Goal: Task Accomplishment & Management: Complete application form

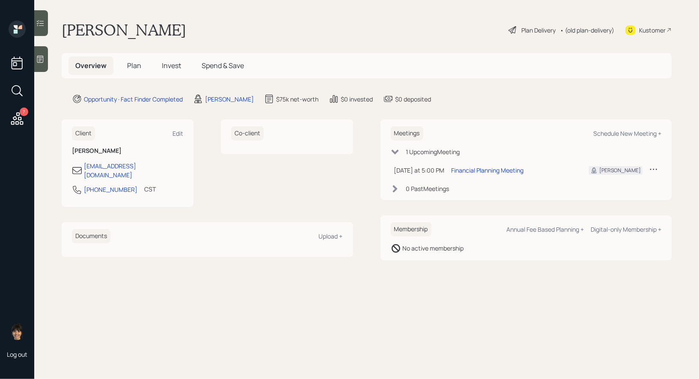
click at [136, 67] on span "Plan" at bounding box center [134, 65] width 14 height 9
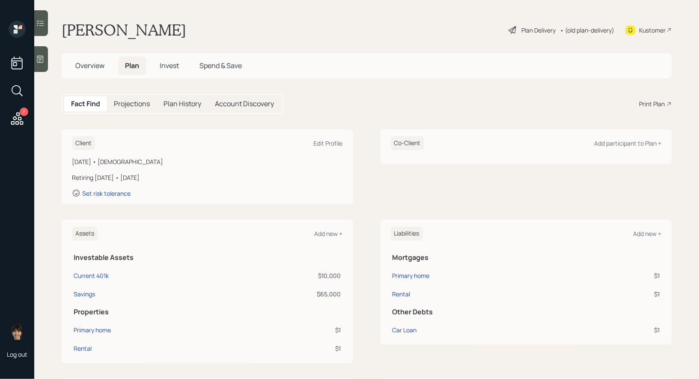
click at [42, 63] on icon at bounding box center [40, 59] width 9 height 9
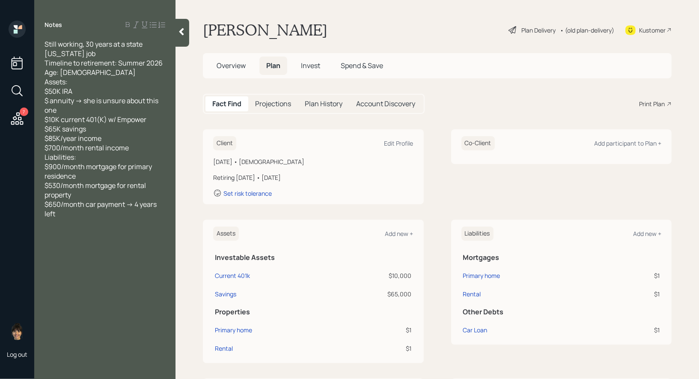
click at [179, 30] on icon at bounding box center [181, 31] width 9 height 9
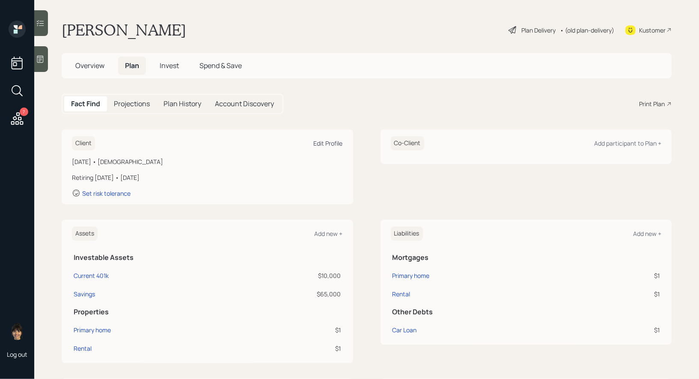
click at [326, 141] on div "Edit Profile" at bounding box center [328, 143] width 29 height 8
select select "8"
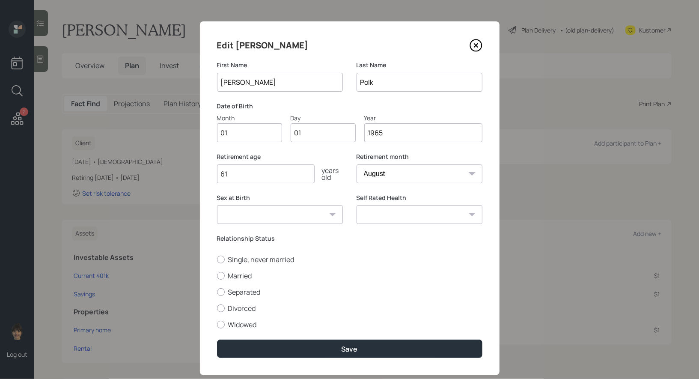
click at [470, 45] on icon at bounding box center [476, 46] width 12 height 12
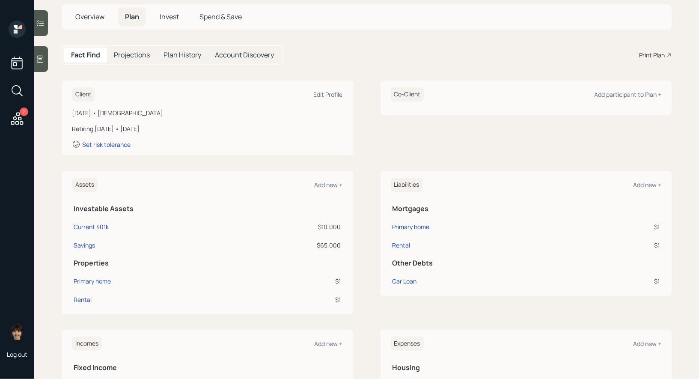
scroll to position [56, 0]
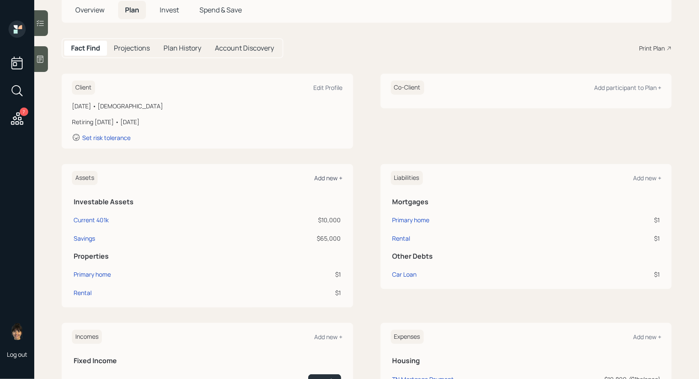
click at [327, 176] on div "Add new +" at bounding box center [329, 178] width 28 height 8
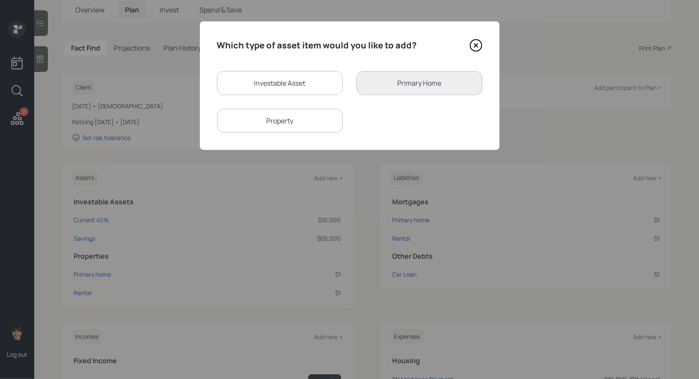
click at [278, 88] on div "Investable Asset" at bounding box center [280, 83] width 126 height 24
select select "taxable"
select select "balanced"
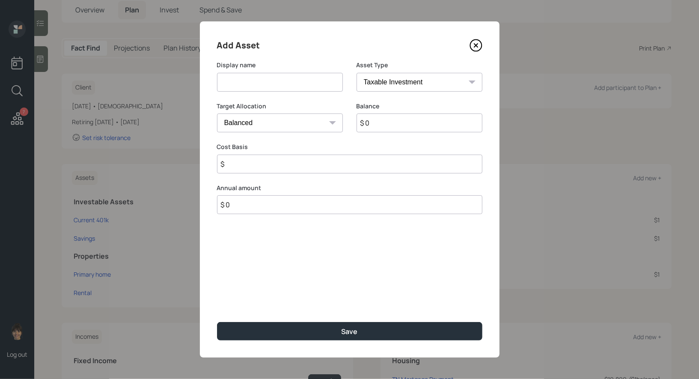
click at [288, 85] on input at bounding box center [280, 82] width 126 height 19
type input "IRA"
click at [458, 80] on select "SEP [PERSON_NAME] IRA 401(k) [PERSON_NAME] 401(k) 403(b) [PERSON_NAME] 403(b) 4…" at bounding box center [420, 82] width 126 height 19
select select "ira"
click at [357, 73] on select "SEP [PERSON_NAME] IRA 401(k) [PERSON_NAME] 401(k) 403(b) [PERSON_NAME] 403(b) 4…" at bounding box center [420, 82] width 126 height 19
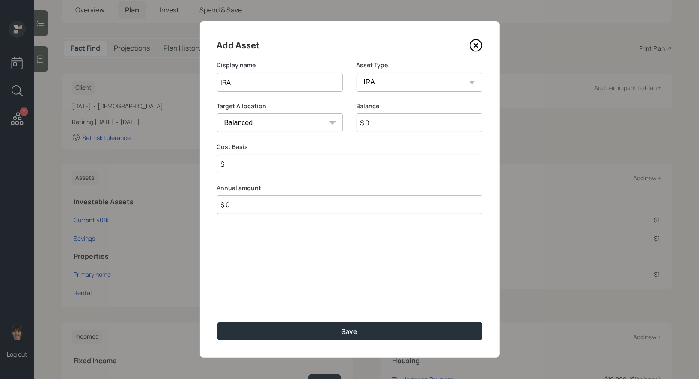
type input "$"
click at [394, 126] on input "$ 0" at bounding box center [420, 123] width 126 height 19
type input "$ 50,000"
click at [328, 162] on input "$" at bounding box center [350, 164] width 266 height 19
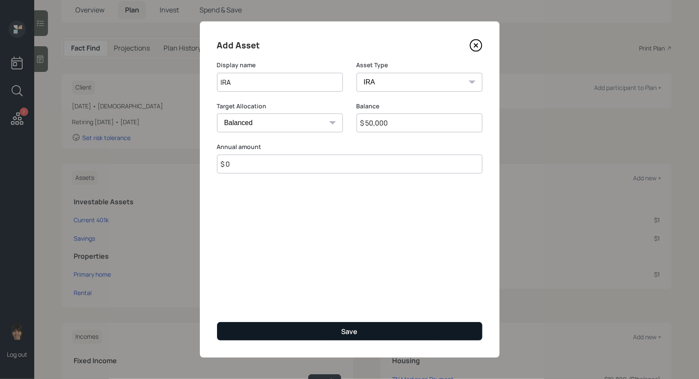
type input "$ 0"
click at [277, 332] on button "Save" at bounding box center [350, 331] width 266 height 18
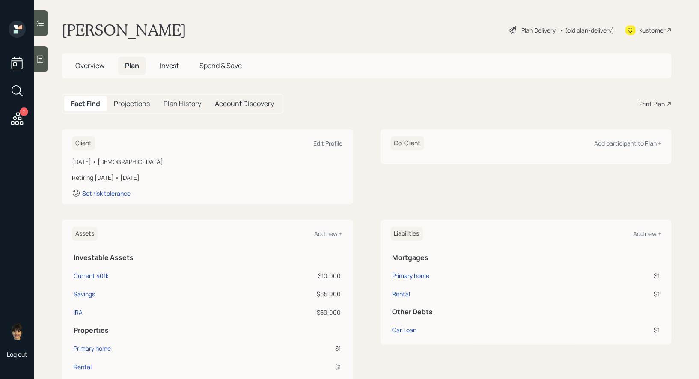
click at [532, 30] on div "Plan Delivery" at bounding box center [539, 30] width 34 height 9
